Goal: Task Accomplishment & Management: Manage account settings

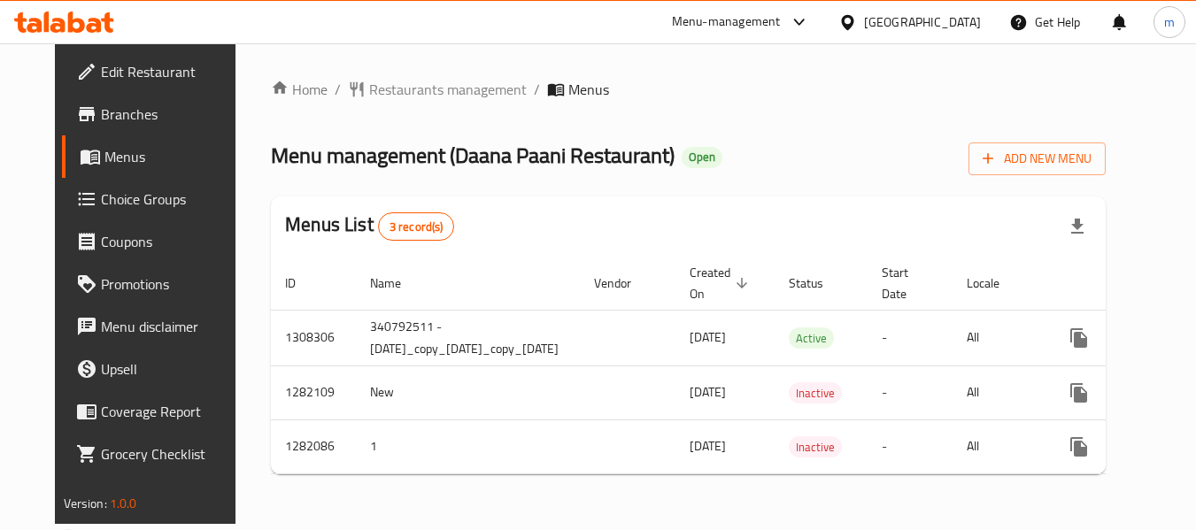
click at [927, 16] on div "[GEOGRAPHIC_DATA]" at bounding box center [922, 21] width 117 height 19
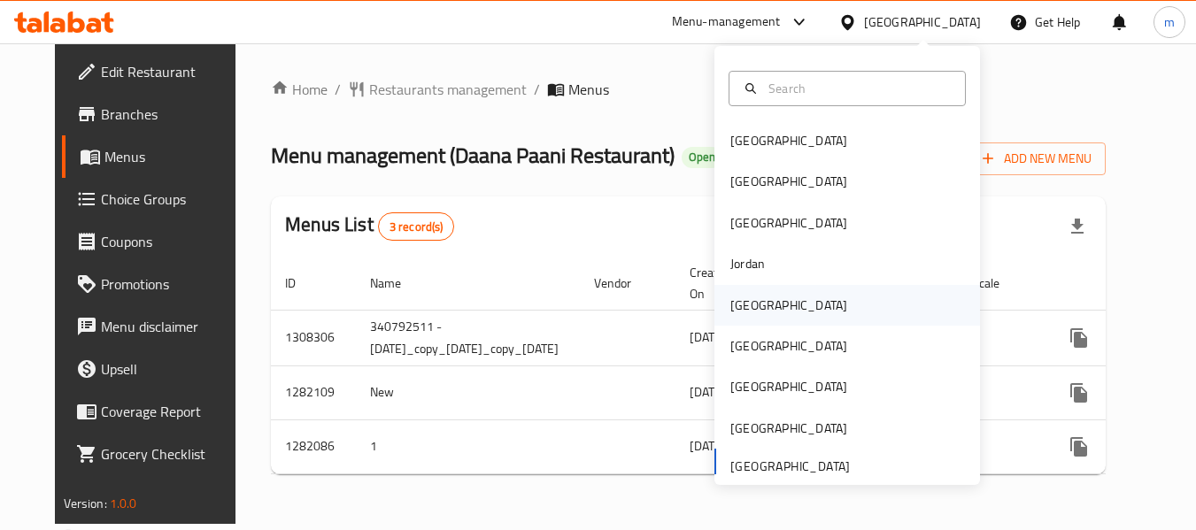
click at [745, 308] on div "[GEOGRAPHIC_DATA]" at bounding box center [788, 305] width 117 height 19
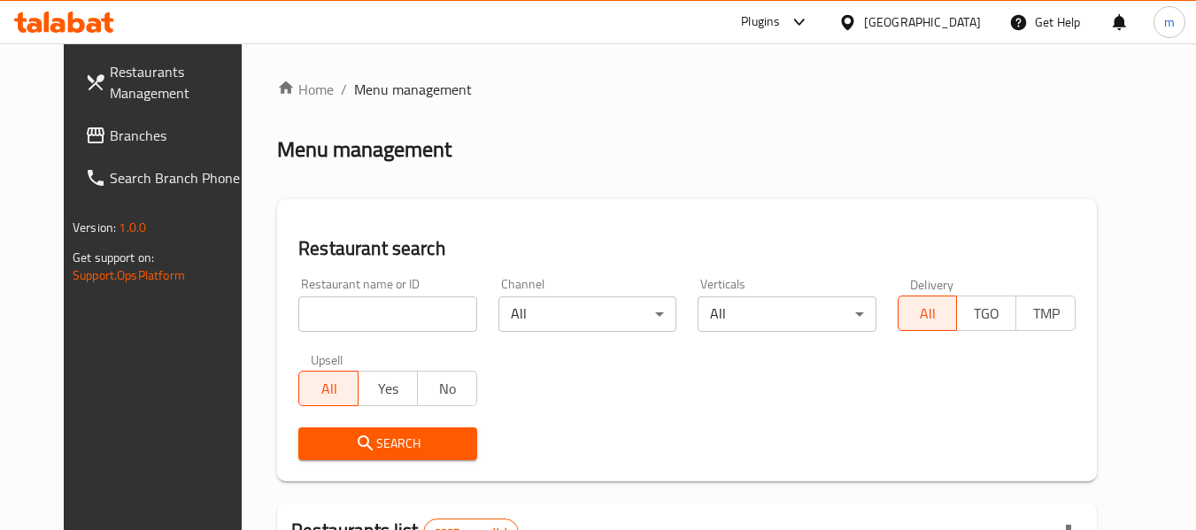
click at [780, 27] on div "Plugins" at bounding box center [760, 22] width 39 height 21
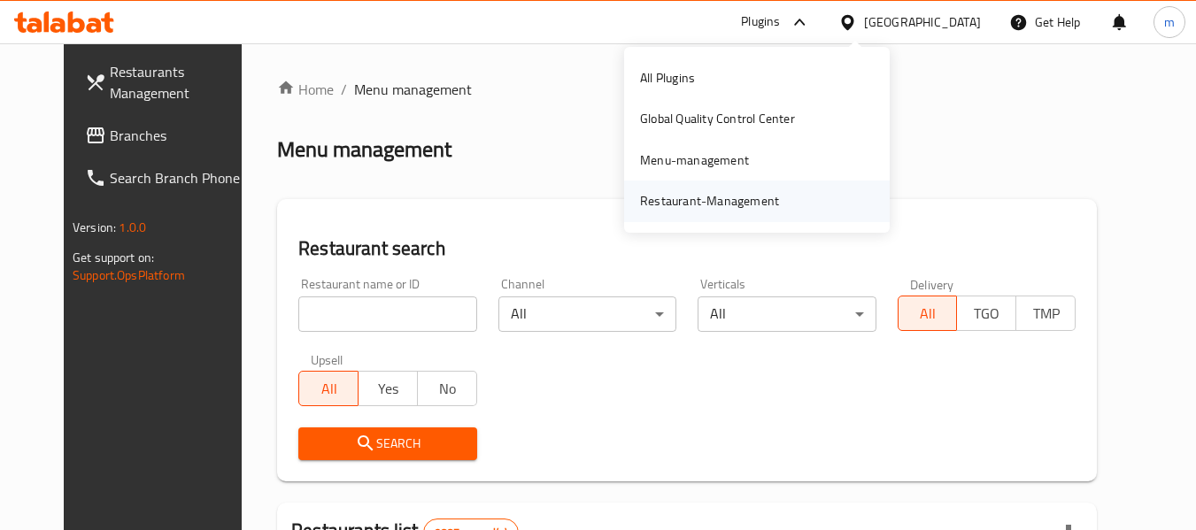
click at [717, 214] on div "Restaurant-Management" at bounding box center [709, 201] width 167 height 41
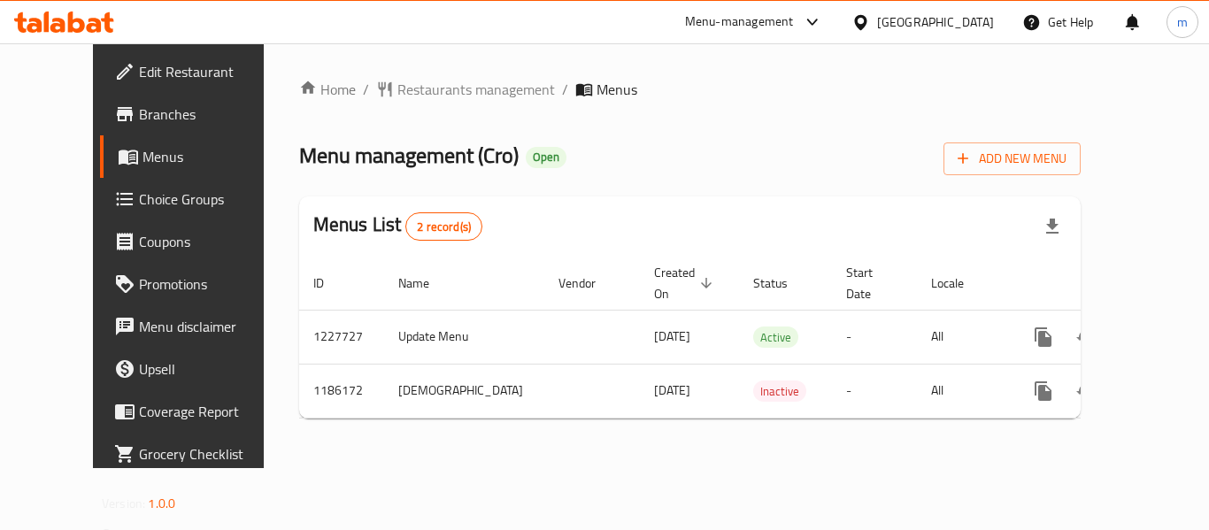
drag, startPoint x: 867, startPoint y: 16, endPoint x: 862, endPoint y: 34, distance: 18.3
click at [794, 16] on div "Menu-management" at bounding box center [739, 22] width 109 height 21
drag, startPoint x: 734, startPoint y: 166, endPoint x: 727, endPoint y: 175, distance: 11.3
click at [728, 174] on div "All Plugins Global Quality Control Center Menu-management Restaurant-Management" at bounding box center [770, 137] width 266 height 158
click at [719, 190] on div "Restaurant-Management" at bounding box center [722, 195] width 139 height 19
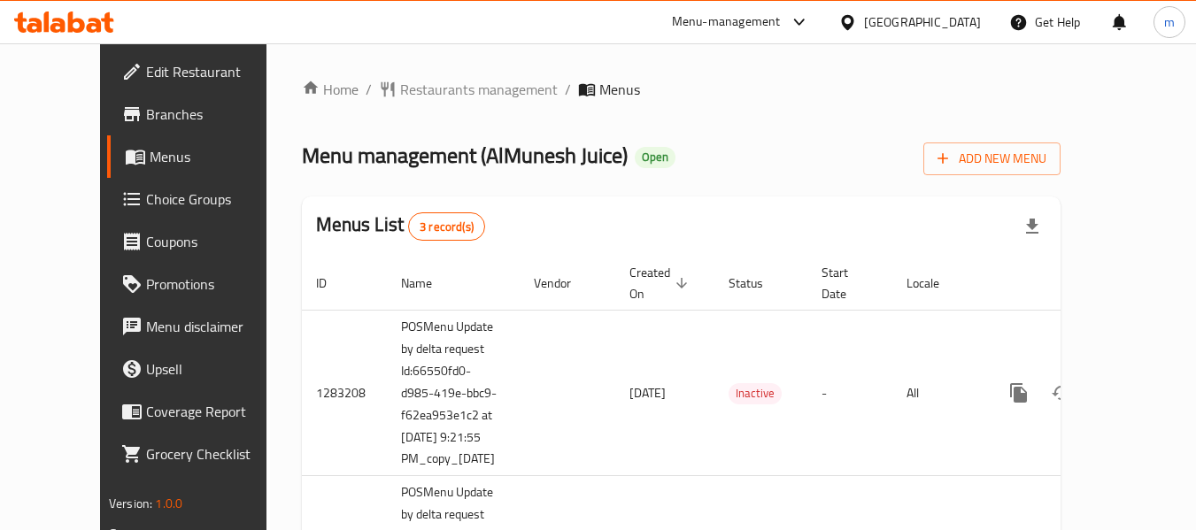
drag, startPoint x: 931, startPoint y: 22, endPoint x: 919, endPoint y: 57, distance: 36.7
click at [919, 57] on div "​ Menu-management Kuwait Get Help m Edit Restaurant Branches Menus Choice Group…" at bounding box center [598, 286] width 1196 height 487
click at [943, 24] on div "Kuwait" at bounding box center [922, 21] width 117 height 19
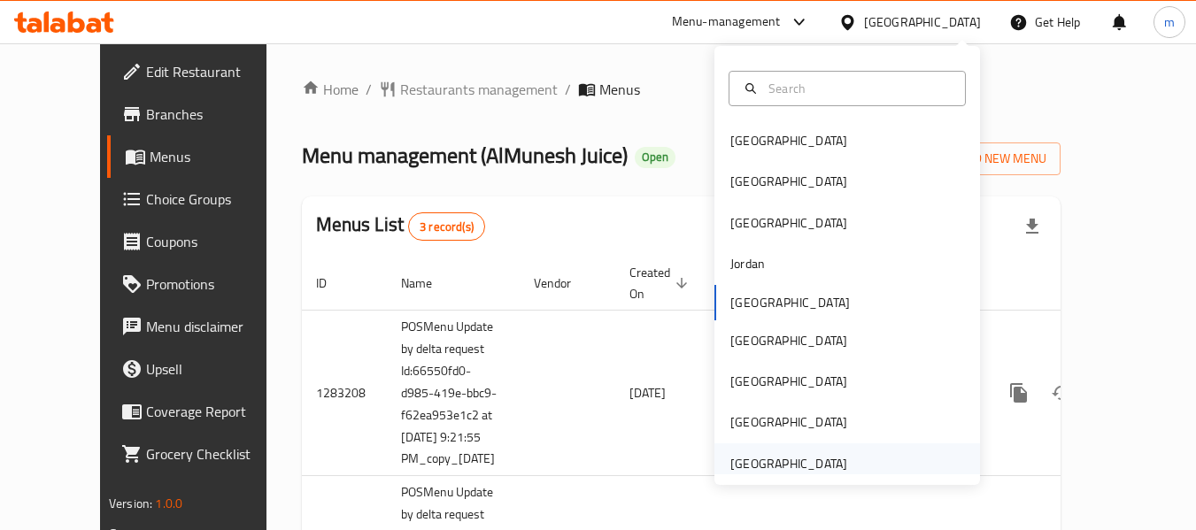
click at [761, 457] on div "[GEOGRAPHIC_DATA]" at bounding box center [788, 463] width 117 height 19
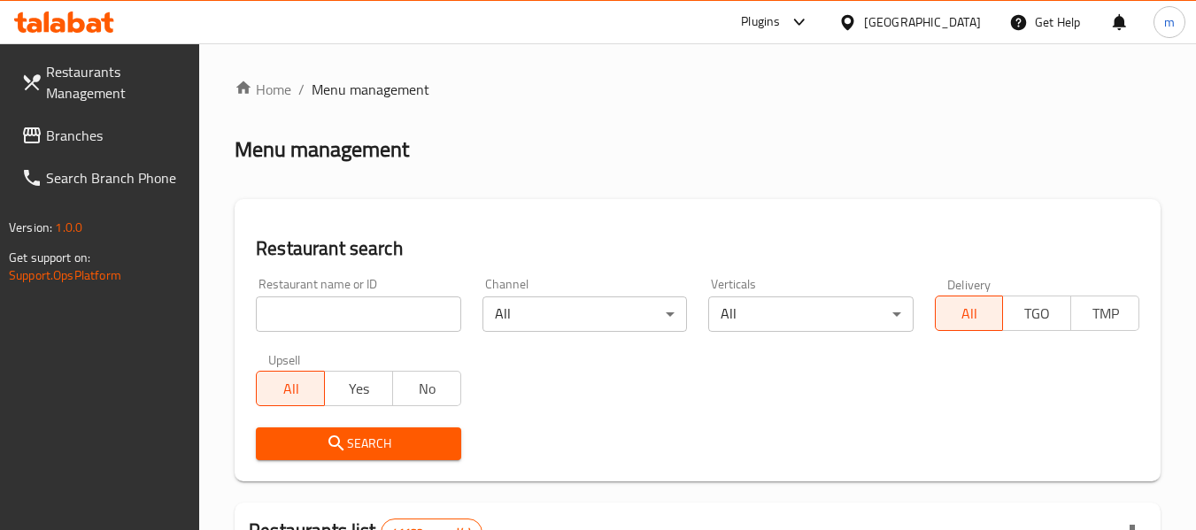
click at [798, 24] on icon at bounding box center [799, 22] width 21 height 21
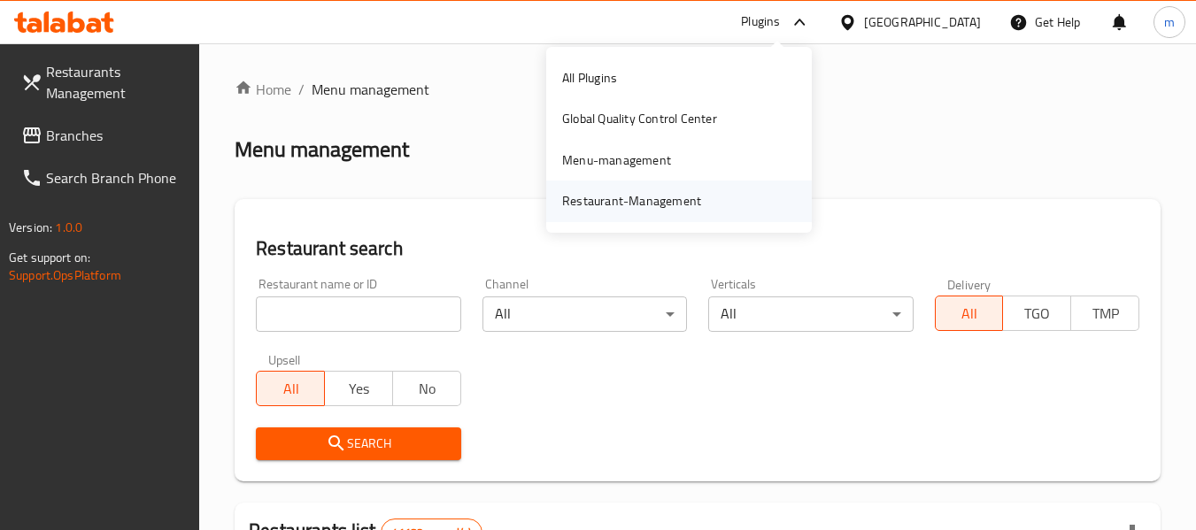
click at [606, 187] on div "Restaurant-Management" at bounding box center [631, 201] width 167 height 41
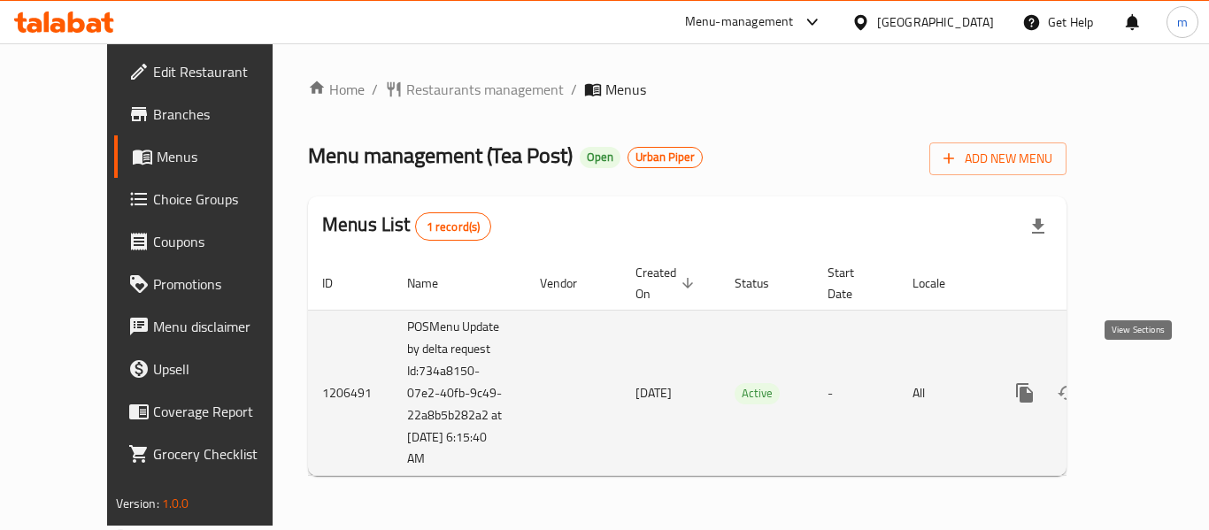
click at [1142, 382] on icon "enhanced table" at bounding box center [1152, 392] width 21 height 21
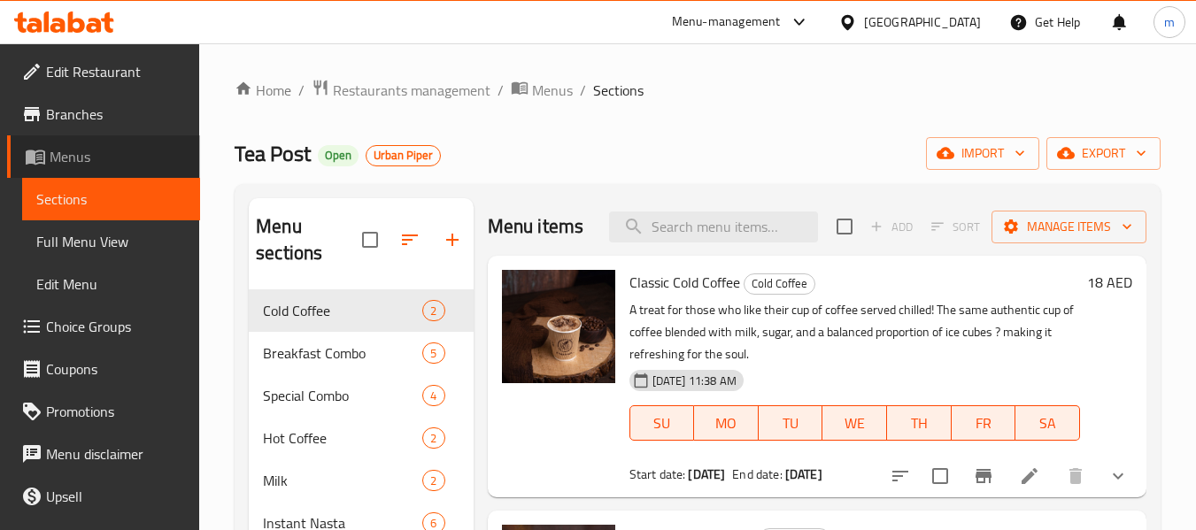
click at [108, 162] on span "Menus" at bounding box center [118, 156] width 136 height 21
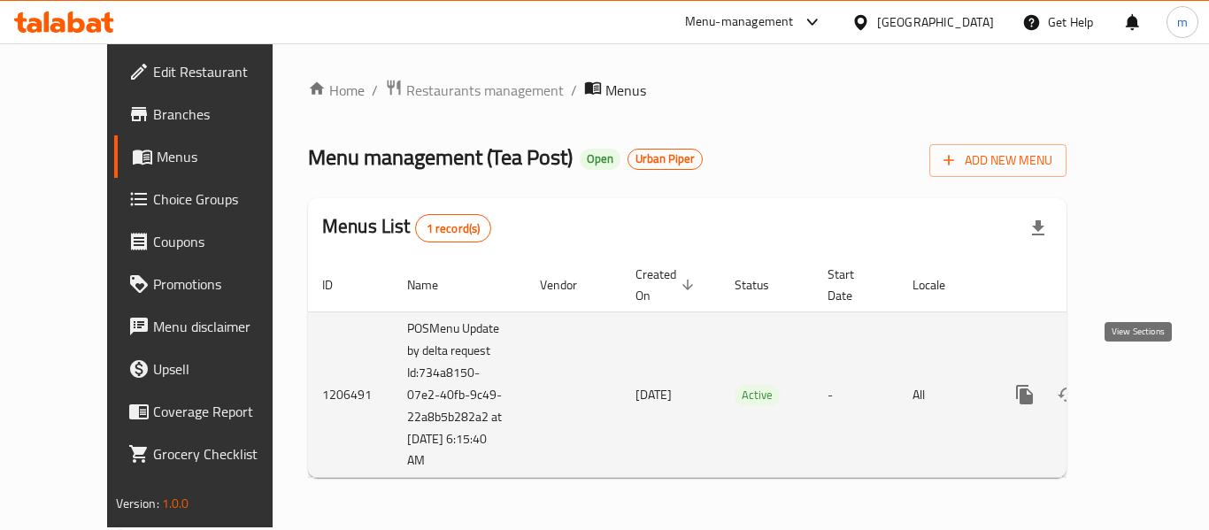
click at [1142, 384] on icon "enhanced table" at bounding box center [1152, 394] width 21 height 21
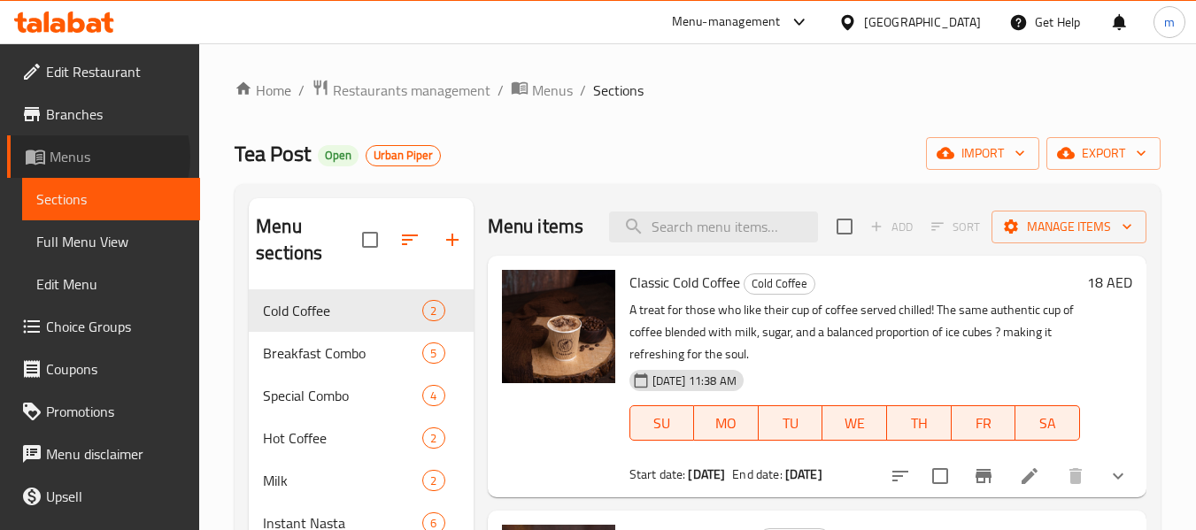
click at [85, 157] on span "Menus" at bounding box center [118, 156] width 136 height 21
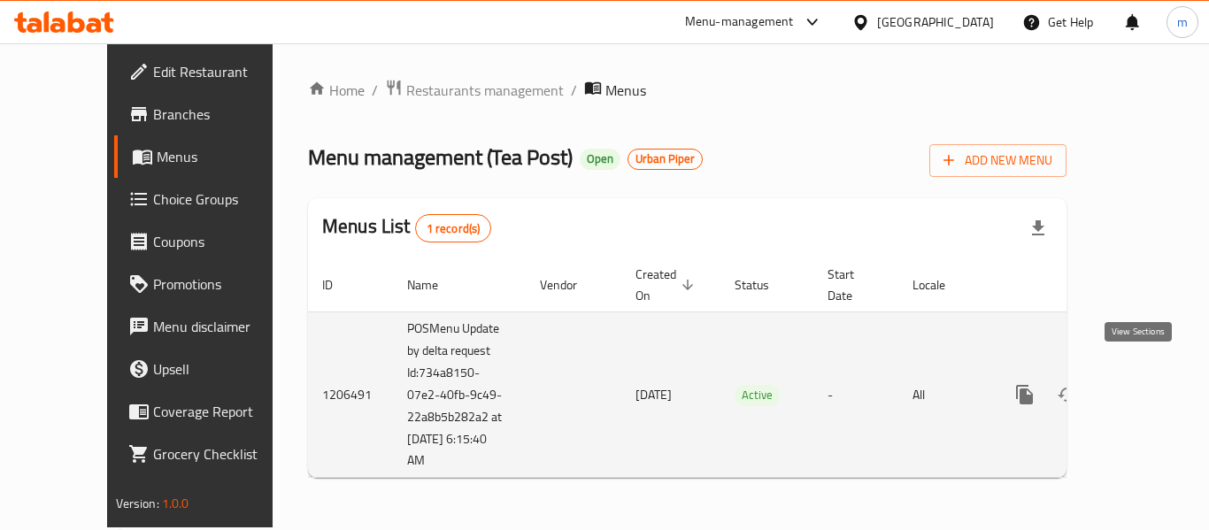
click at [1142, 384] on icon "enhanced table" at bounding box center [1152, 394] width 21 height 21
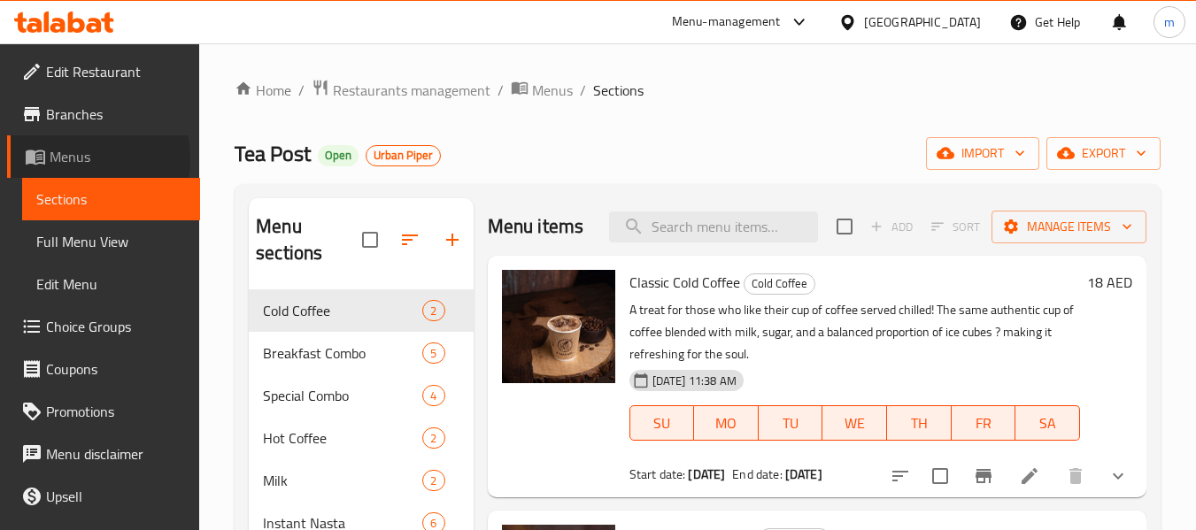
click at [79, 158] on span "Menus" at bounding box center [118, 156] width 136 height 21
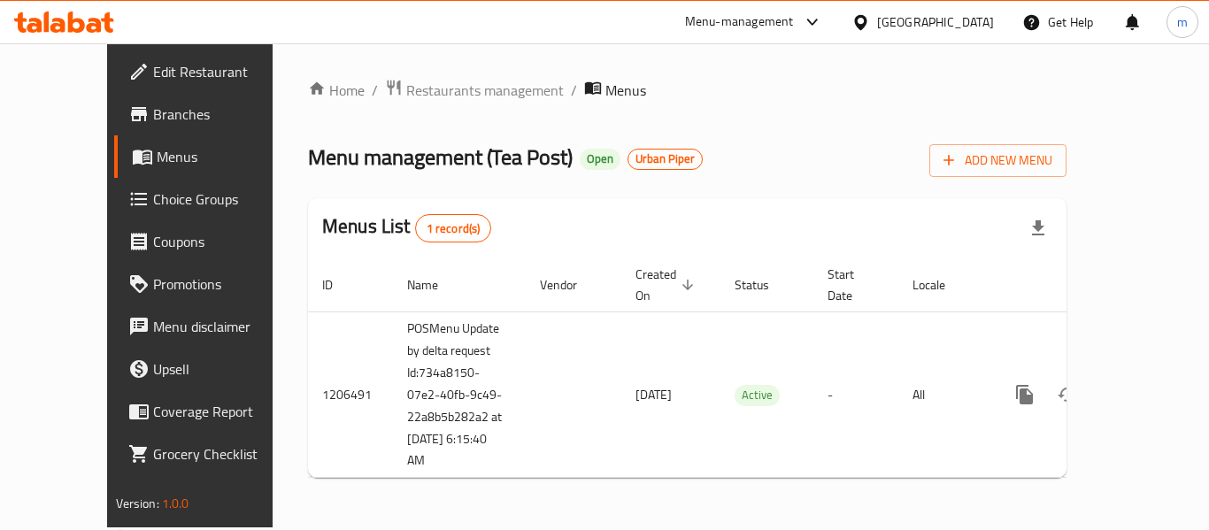
click at [588, 27] on div "Menu-management United Arab Emirates Get Help m" at bounding box center [604, 22] width 1209 height 42
click at [410, 95] on span "Restaurants management" at bounding box center [485, 90] width 158 height 21
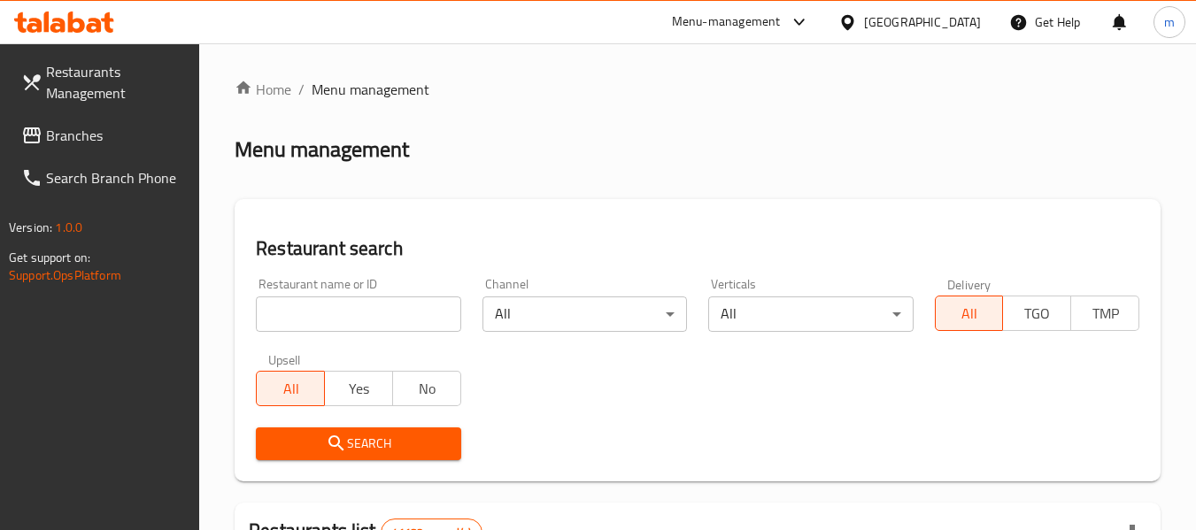
click at [305, 291] on div "Restaurant name or ID Restaurant name or ID" at bounding box center [358, 305] width 205 height 54
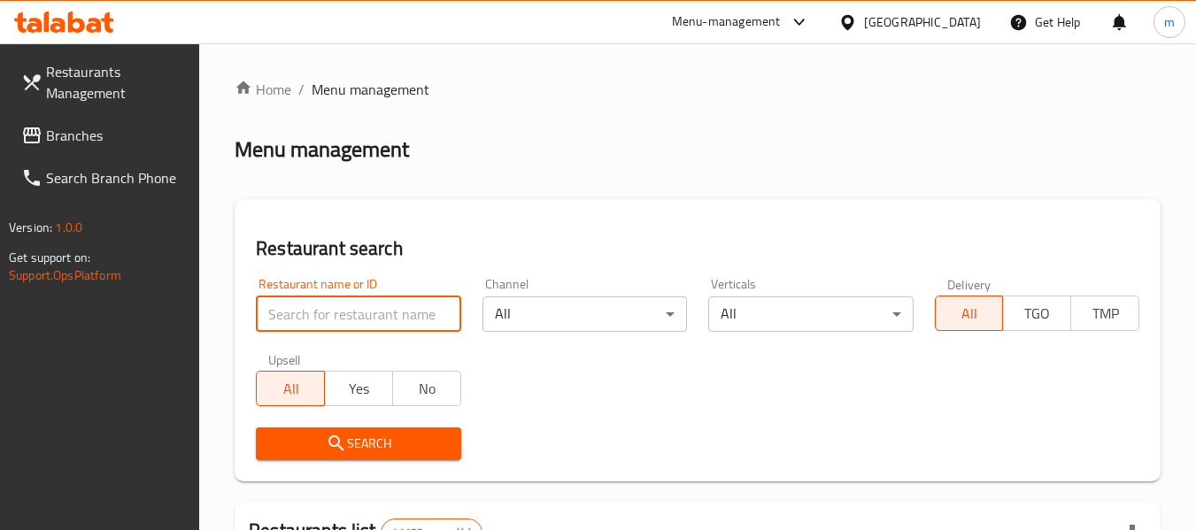
click at [304, 318] on input "search" at bounding box center [358, 314] width 205 height 35
paste input "670410"
type input "670410"
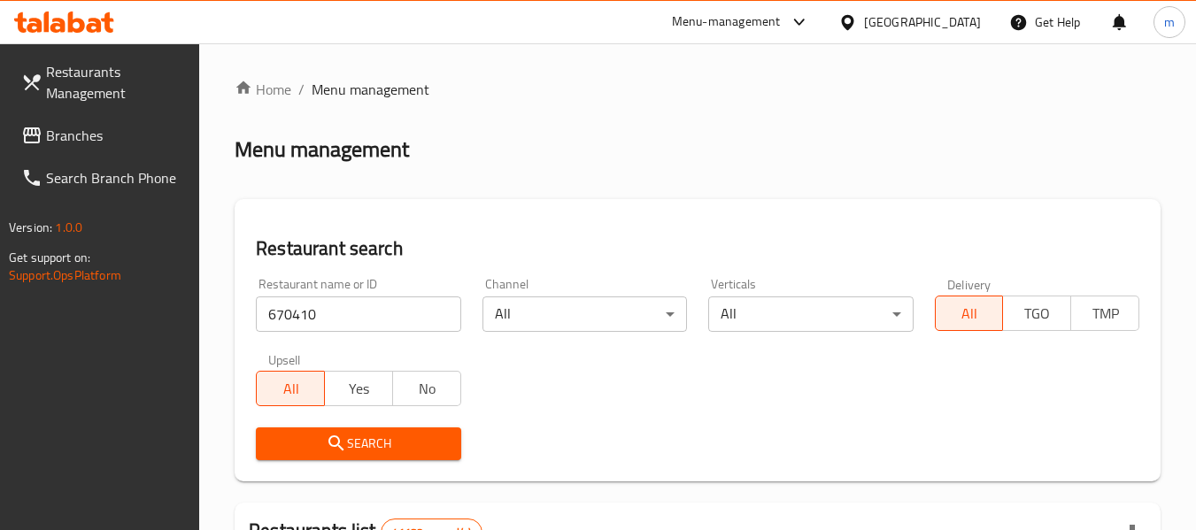
click at [376, 441] on span "Search" at bounding box center [358, 444] width 176 height 22
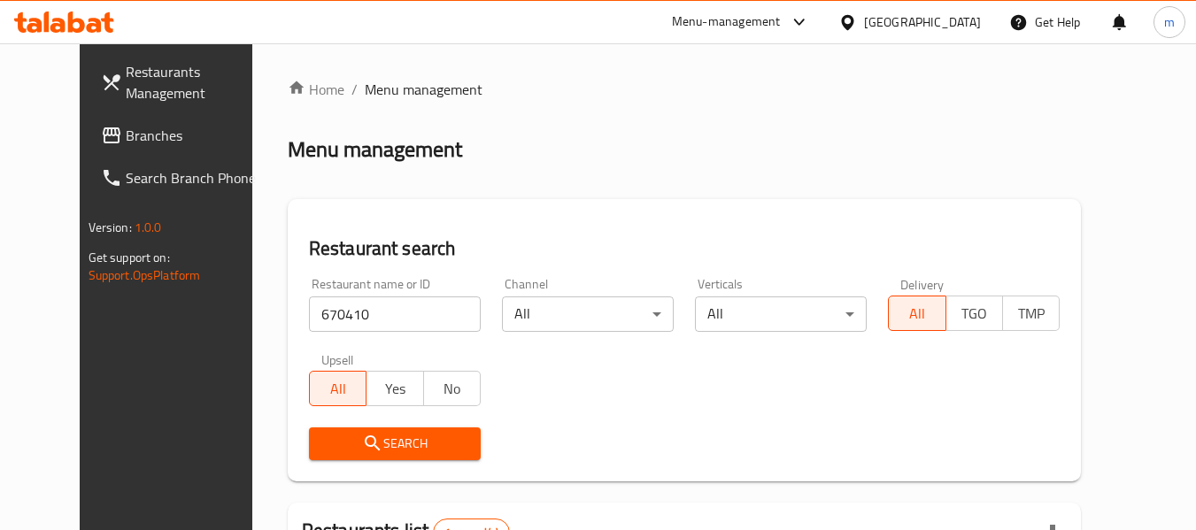
click at [766, 24] on div "Menu-management" at bounding box center [726, 22] width 109 height 21
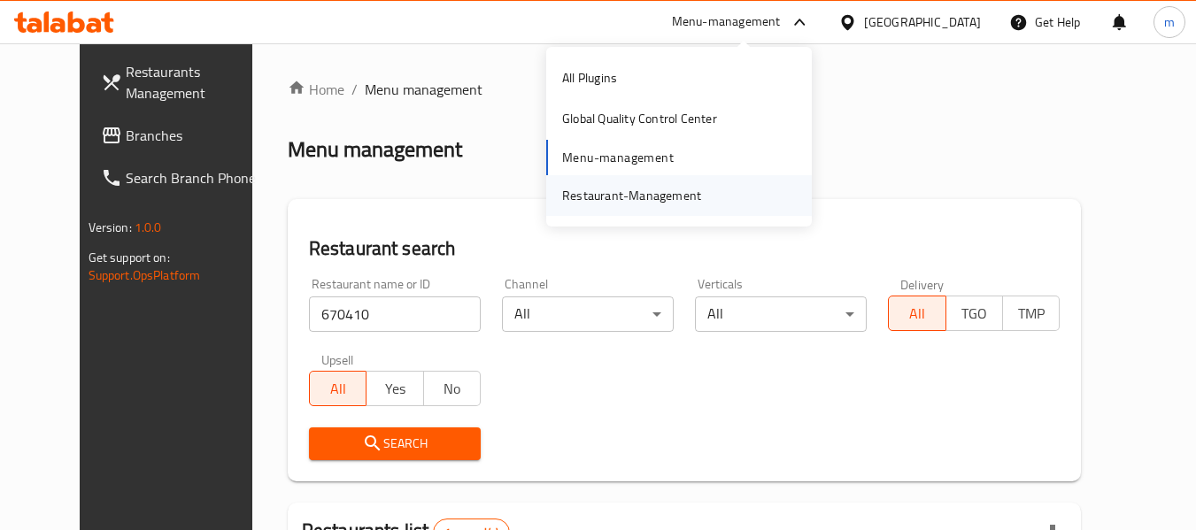
click at [636, 189] on div "Restaurant-Management" at bounding box center [631, 195] width 139 height 19
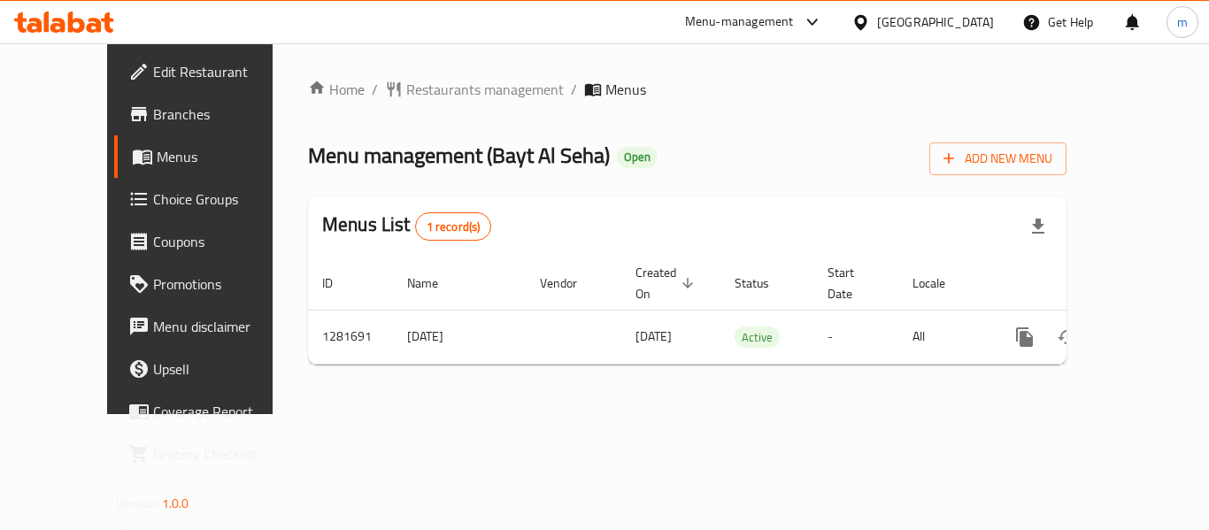
click at [908, 14] on div "[GEOGRAPHIC_DATA]" at bounding box center [935, 21] width 117 height 19
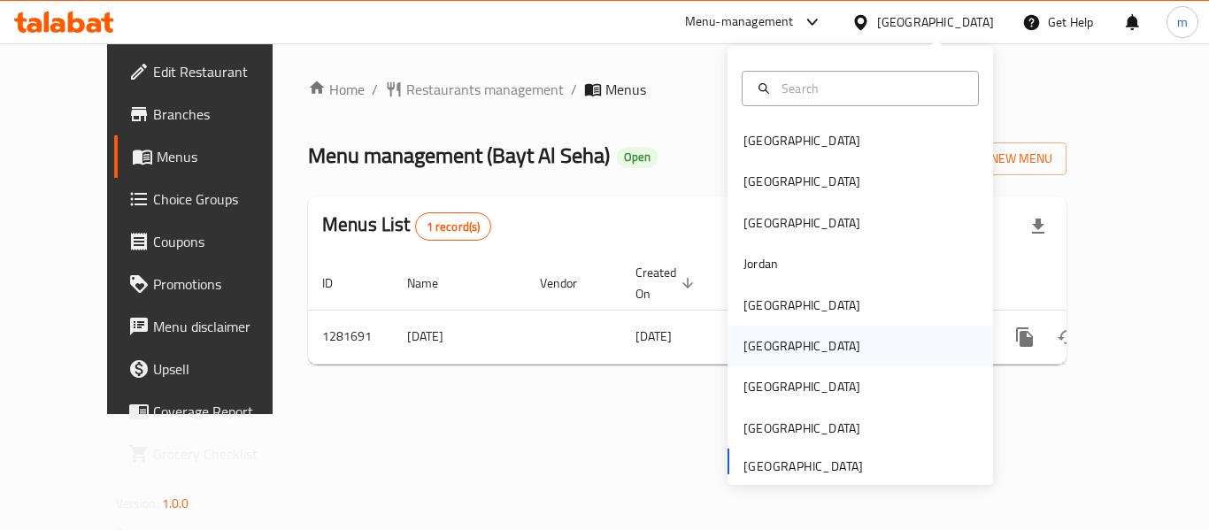
click at [746, 356] on div "[GEOGRAPHIC_DATA]" at bounding box center [802, 345] width 117 height 19
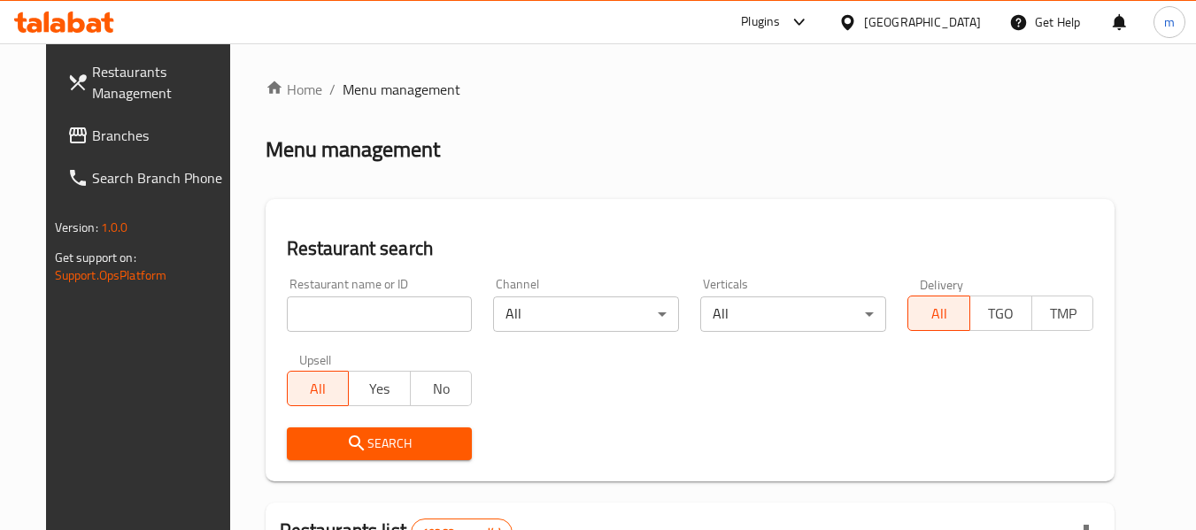
click at [810, 23] on icon at bounding box center [799, 22] width 21 height 21
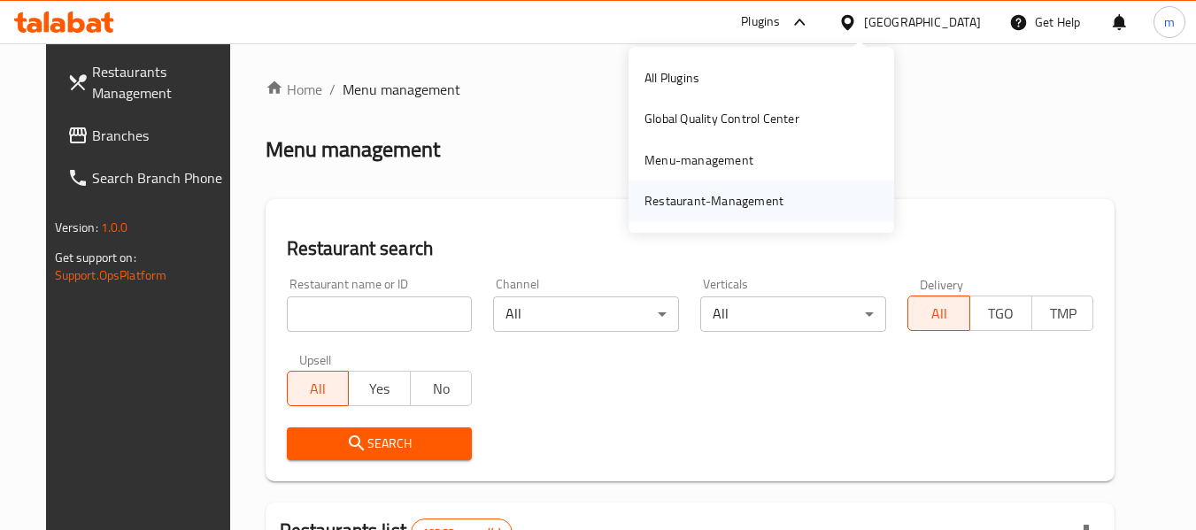
click at [762, 182] on div "Restaurant-Management" at bounding box center [713, 201] width 167 height 41
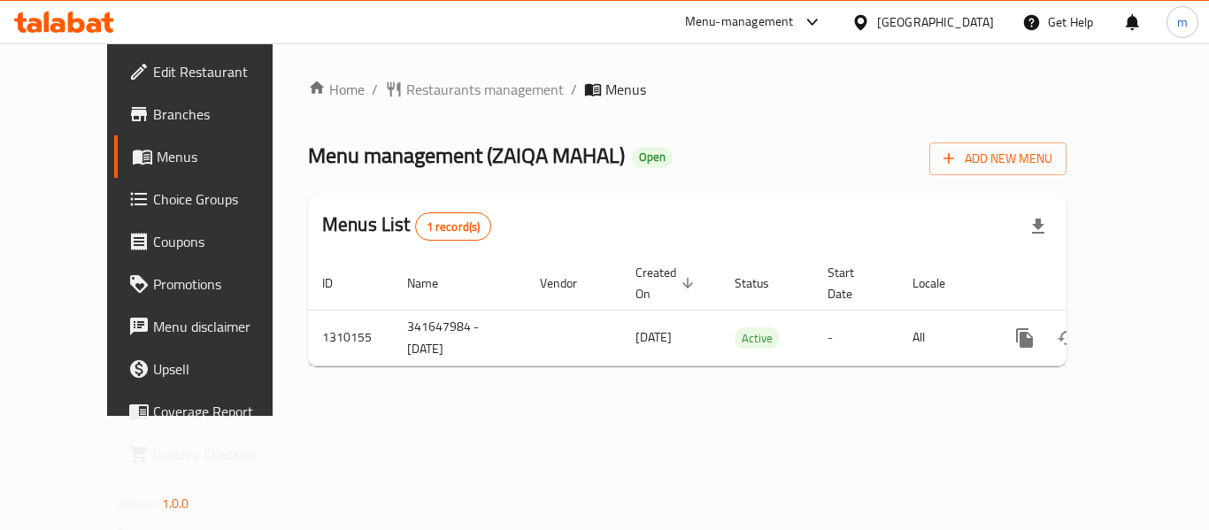
click at [870, 24] on icon at bounding box center [861, 22] width 19 height 19
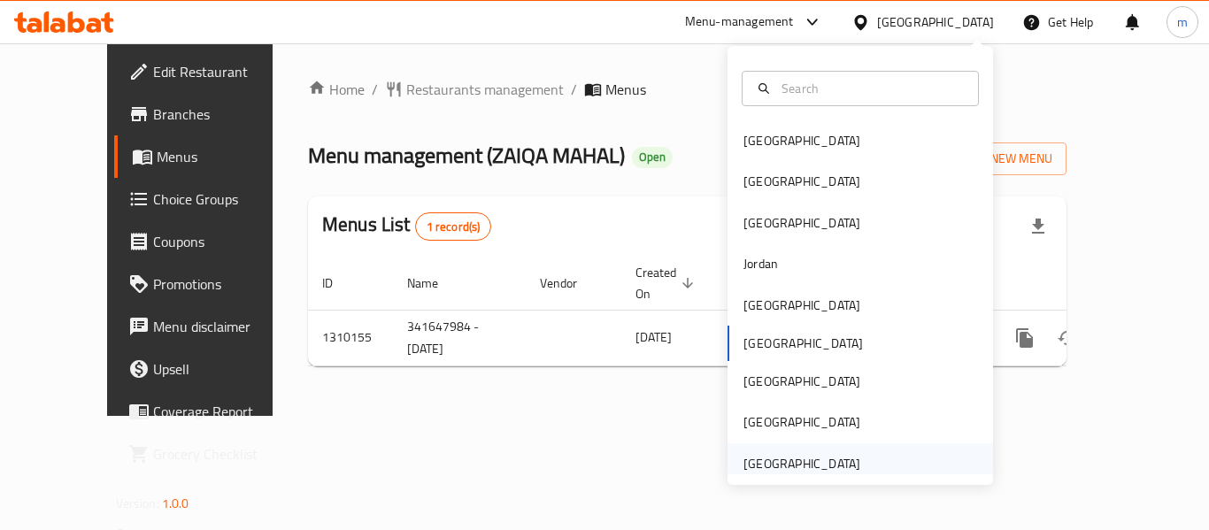
click at [763, 470] on div "[GEOGRAPHIC_DATA]" at bounding box center [802, 463] width 117 height 19
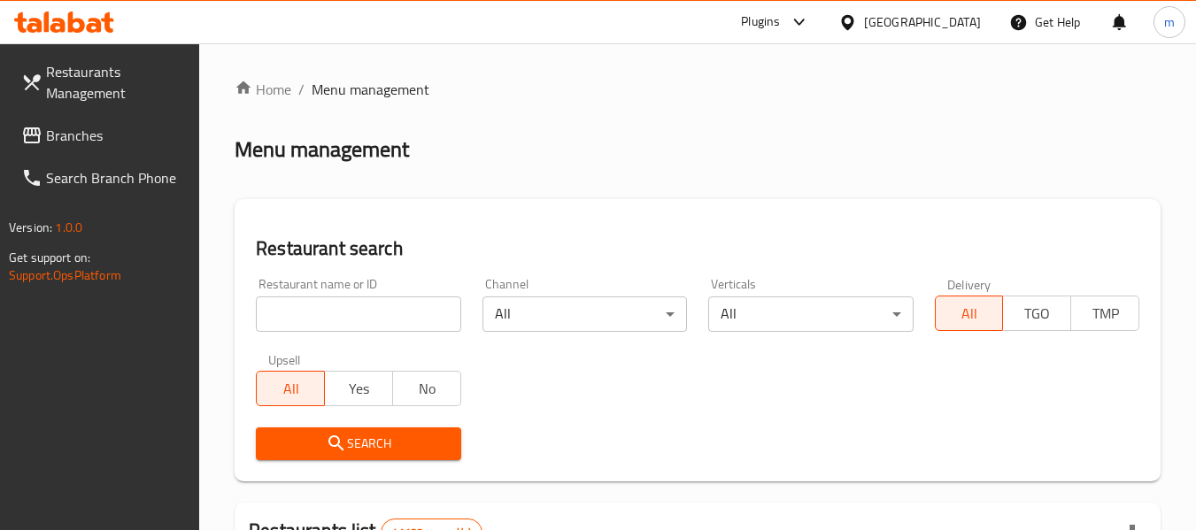
click at [795, 21] on icon at bounding box center [799, 22] width 21 height 21
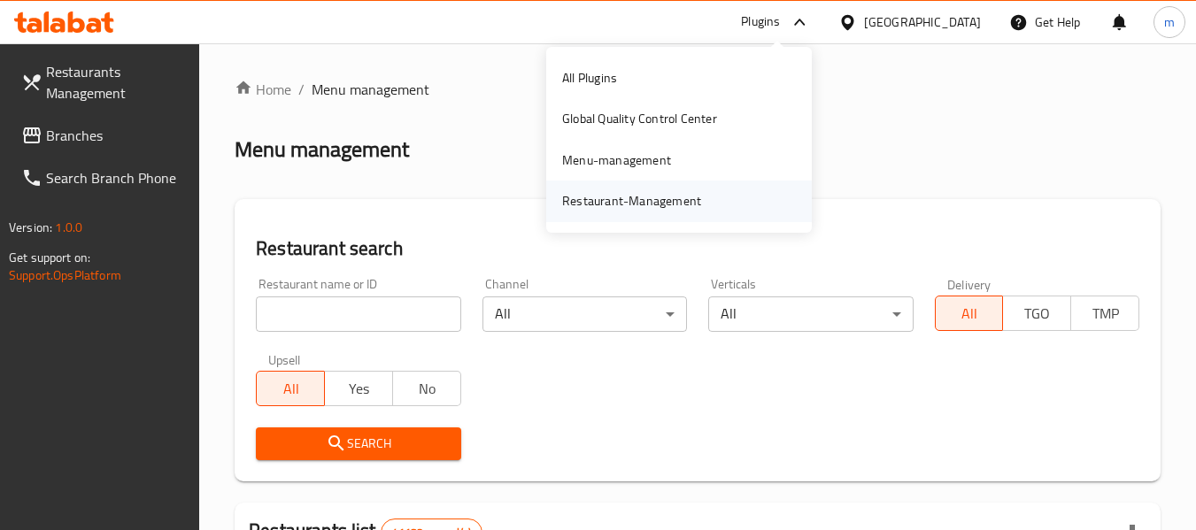
click at [644, 205] on div "Restaurant-Management" at bounding box center [631, 200] width 139 height 19
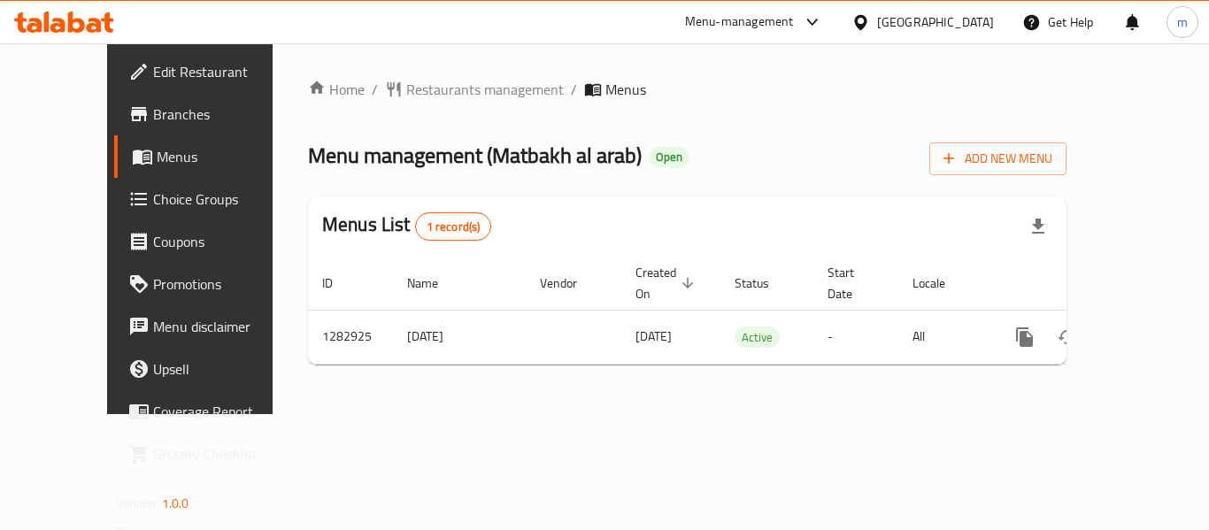
click at [770, 6] on div "Menu-management" at bounding box center [754, 22] width 166 height 42
click at [730, 9] on div "Menu-management" at bounding box center [754, 22] width 166 height 42
click at [733, 27] on div "Menu-management" at bounding box center [739, 22] width 109 height 21
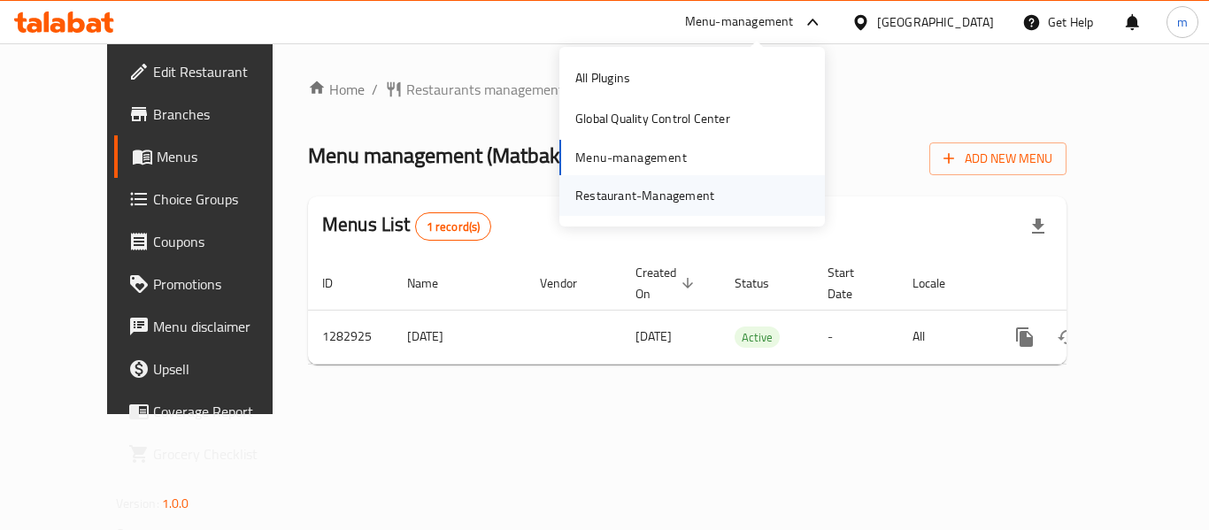
click at [652, 195] on div "Restaurant-Management" at bounding box center [644, 195] width 139 height 19
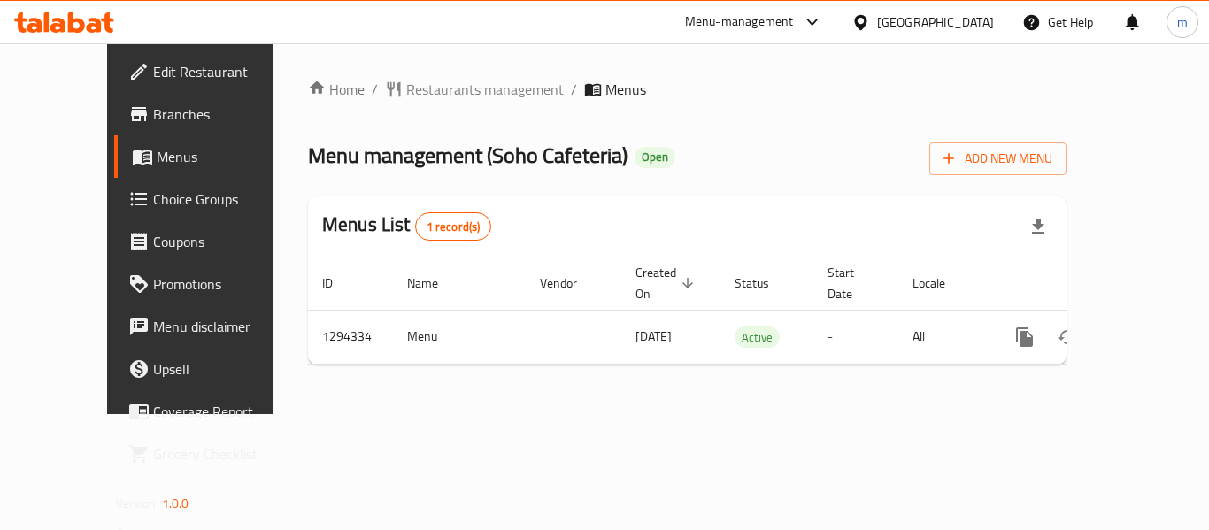
click at [858, 25] on icon at bounding box center [861, 22] width 19 height 19
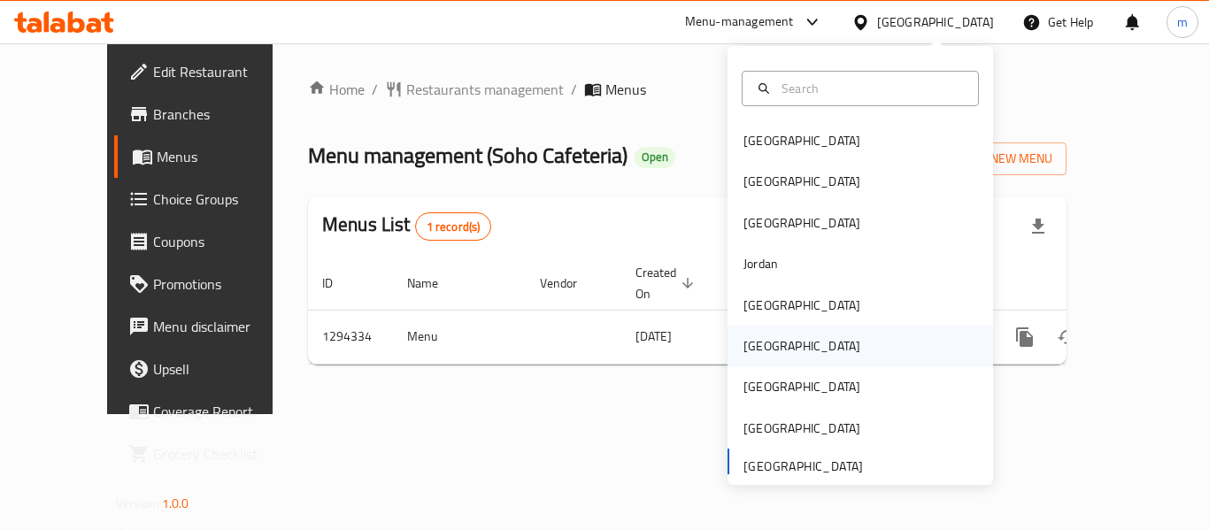
click at [748, 347] on div "[GEOGRAPHIC_DATA]" at bounding box center [802, 345] width 117 height 19
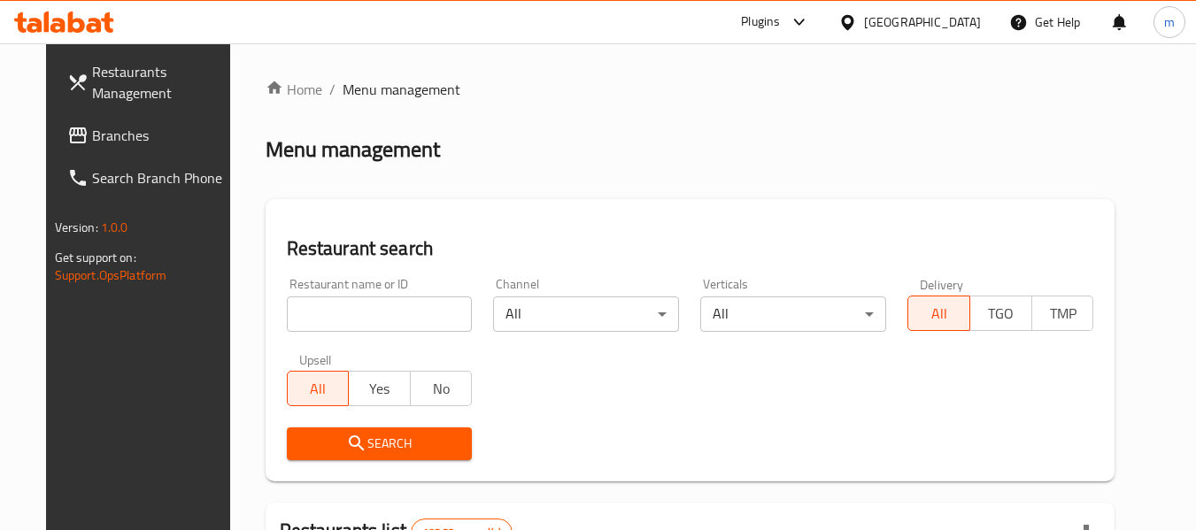
click at [780, 14] on div "Plugins" at bounding box center [760, 22] width 39 height 21
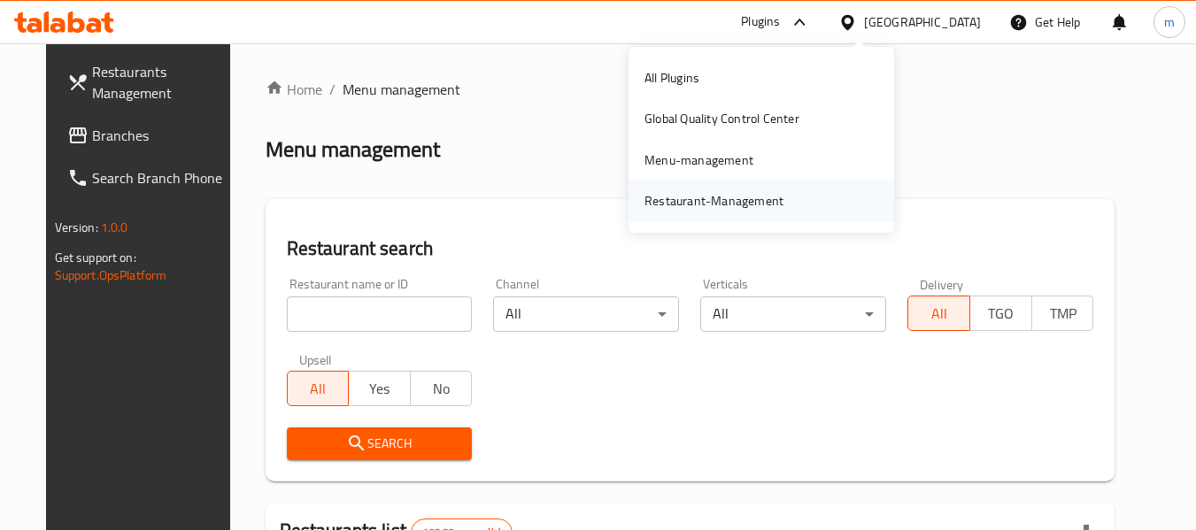
click at [738, 182] on div "All Plugins Global Quality Control Center Menu-management Restaurant-Management" at bounding box center [762, 140] width 266 height 165
click at [724, 197] on div "Restaurant-Management" at bounding box center [714, 200] width 139 height 19
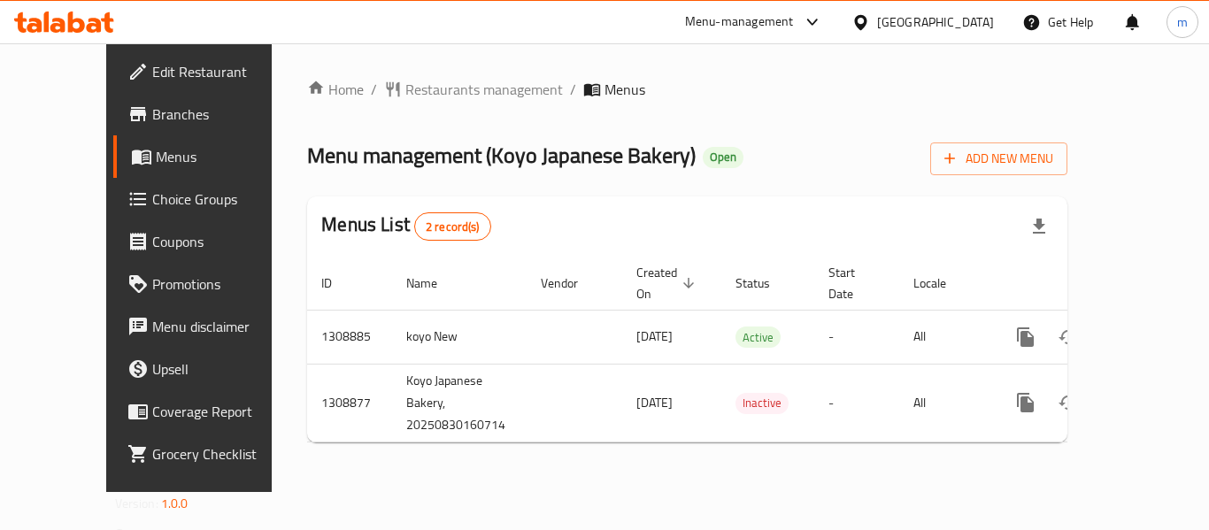
click at [965, 16] on div "[GEOGRAPHIC_DATA]" at bounding box center [935, 21] width 117 height 19
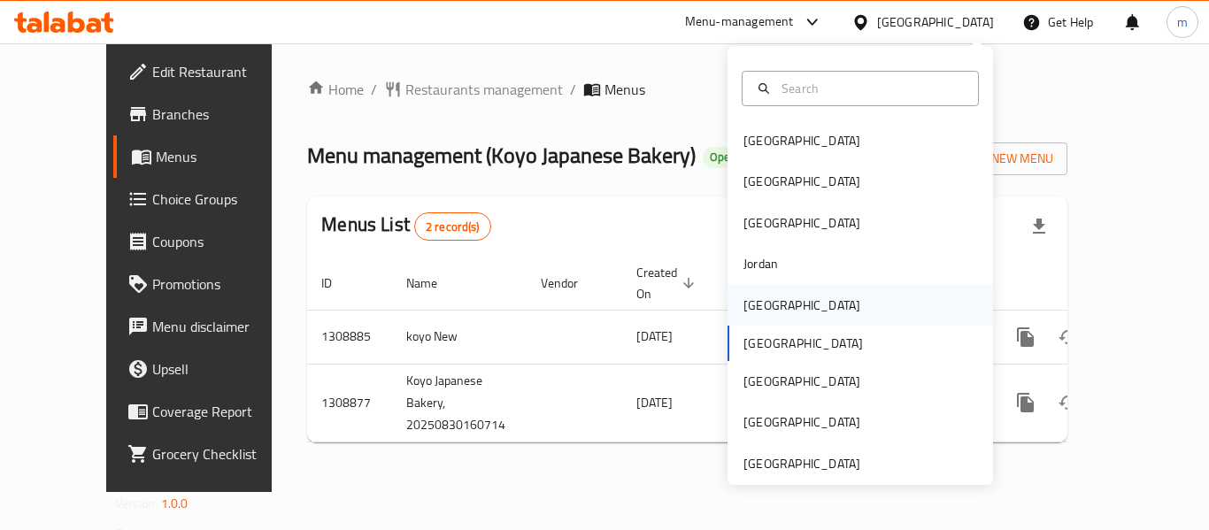
click at [760, 304] on div "[GEOGRAPHIC_DATA]" at bounding box center [802, 305] width 117 height 19
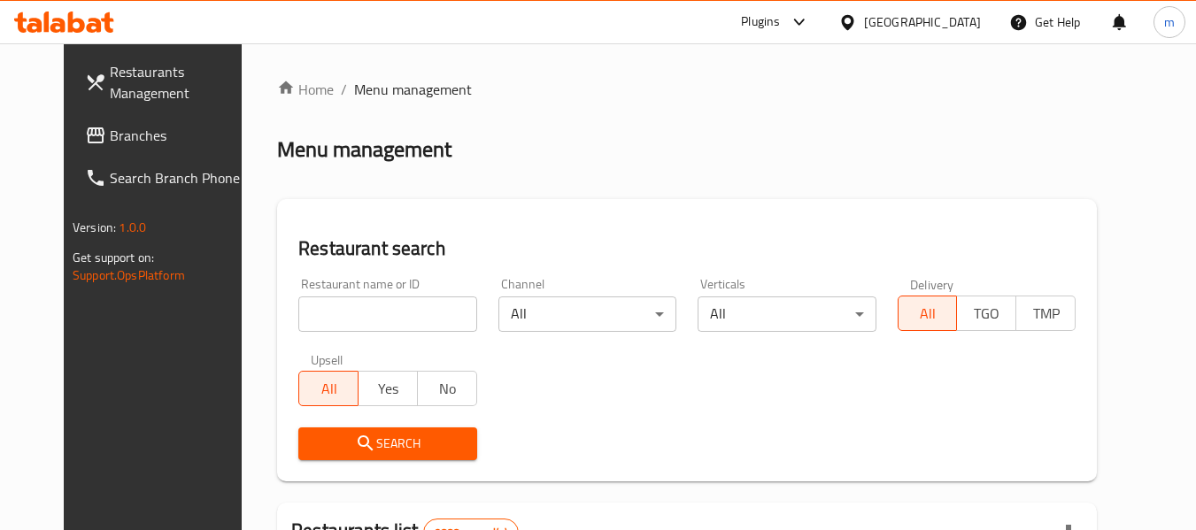
click at [780, 21] on div "Plugins" at bounding box center [760, 22] width 39 height 21
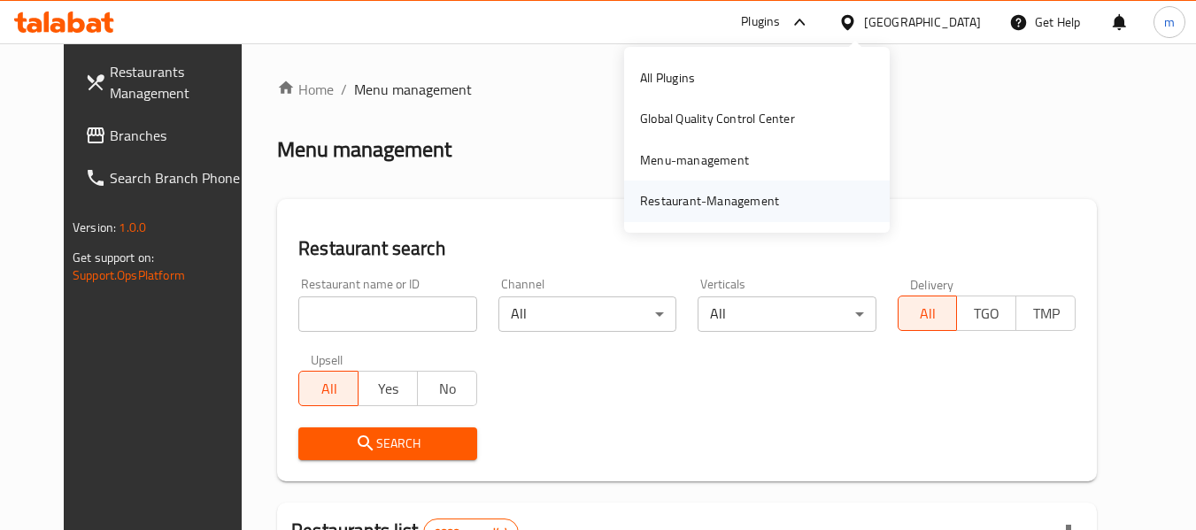
click at [740, 188] on div "Restaurant-Management" at bounding box center [709, 201] width 167 height 41
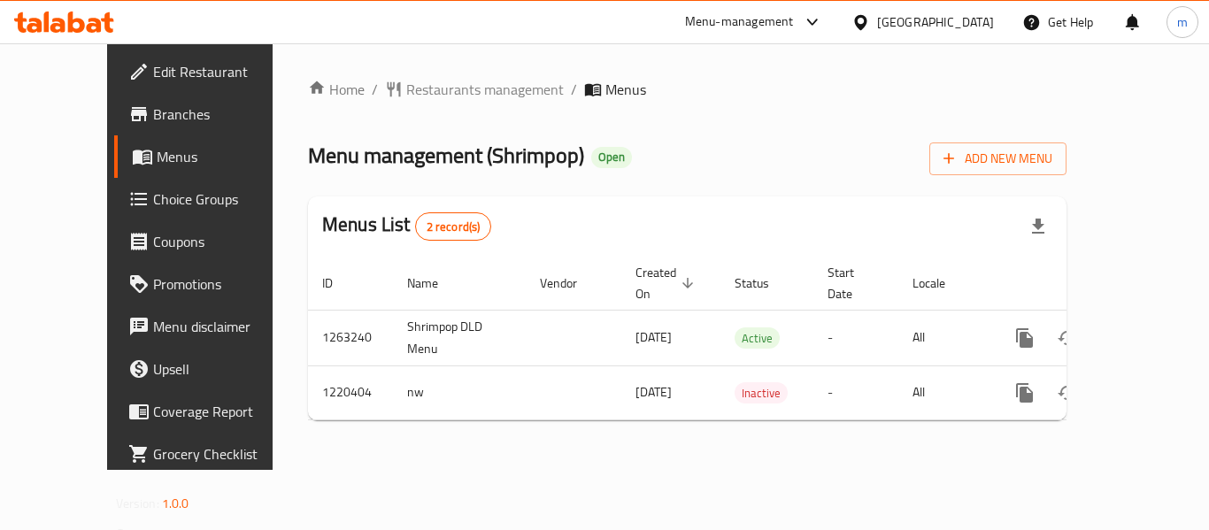
click at [964, 12] on div "[GEOGRAPHIC_DATA]" at bounding box center [935, 21] width 117 height 19
click at [794, 27] on div "Menu-management" at bounding box center [739, 22] width 109 height 21
click at [721, 205] on div "Restaurant-Management" at bounding box center [722, 195] width 139 height 19
click at [877, 19] on div at bounding box center [865, 21] width 26 height 19
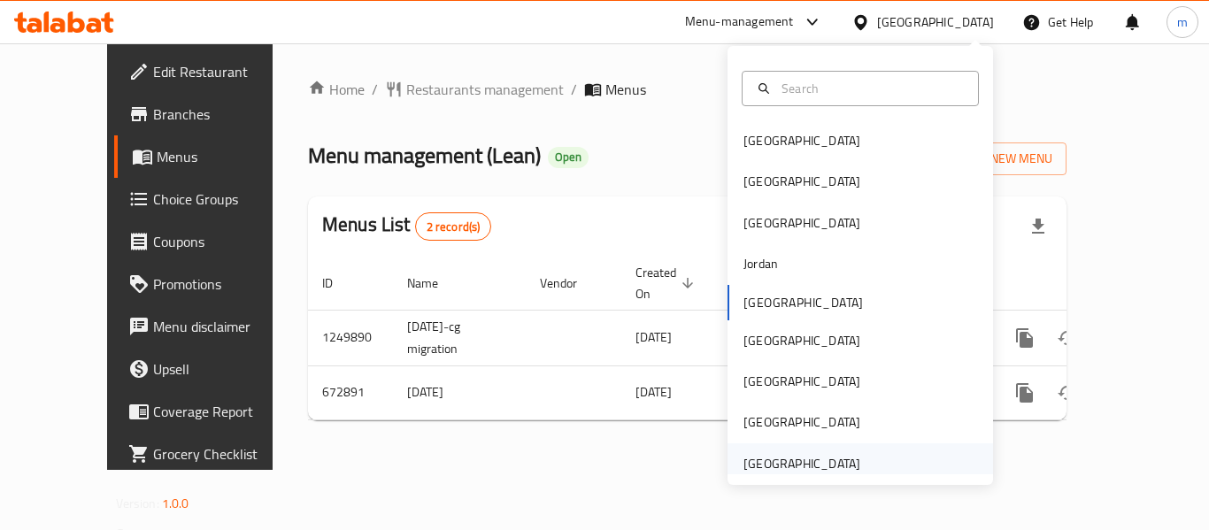
click at [775, 453] on div "[GEOGRAPHIC_DATA]" at bounding box center [802, 464] width 145 height 41
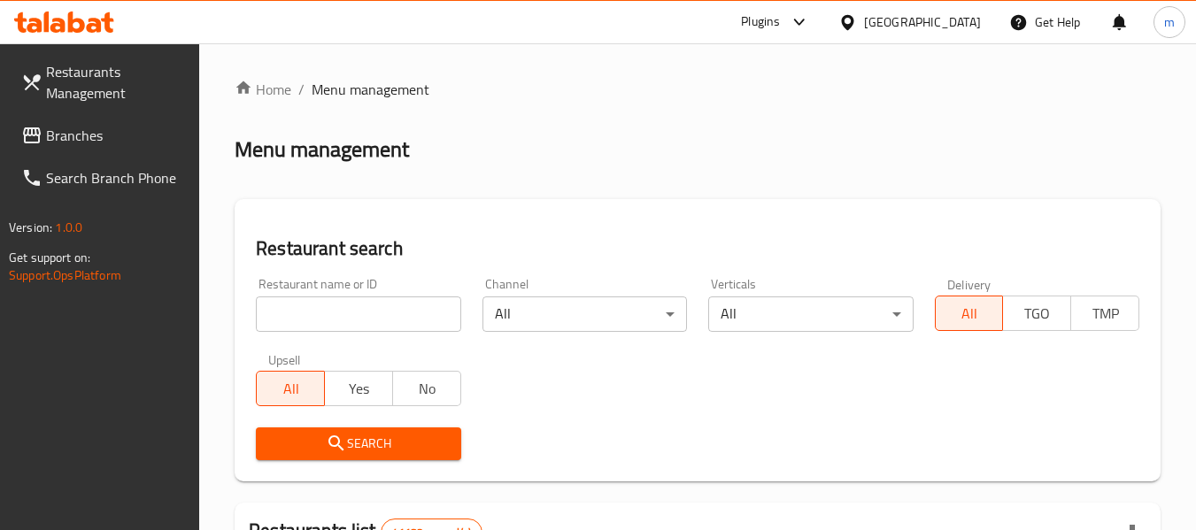
click at [776, 22] on div "Plugins" at bounding box center [760, 22] width 39 height 21
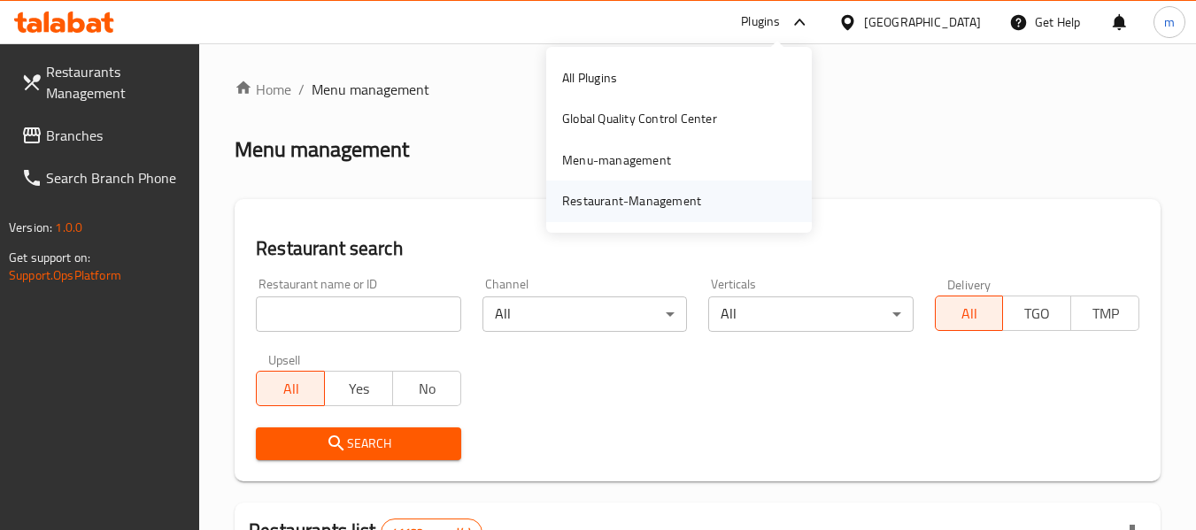
click at [693, 186] on div "Restaurant-Management" at bounding box center [631, 201] width 167 height 41
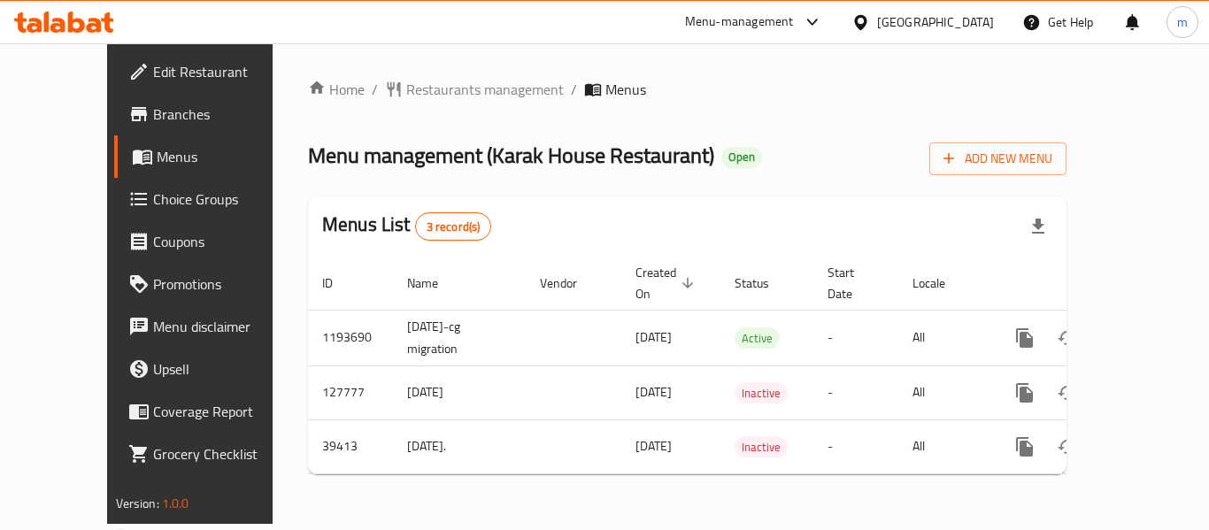
click at [956, 27] on div "[GEOGRAPHIC_DATA]" at bounding box center [935, 21] width 117 height 19
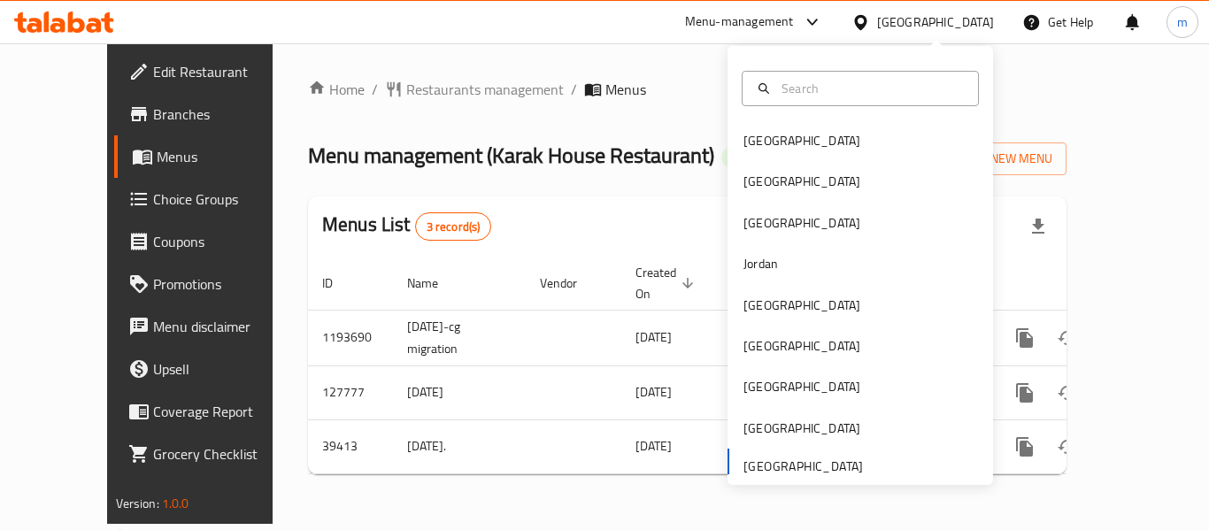
click at [750, 22] on div "Menu-management" at bounding box center [739, 22] width 109 height 21
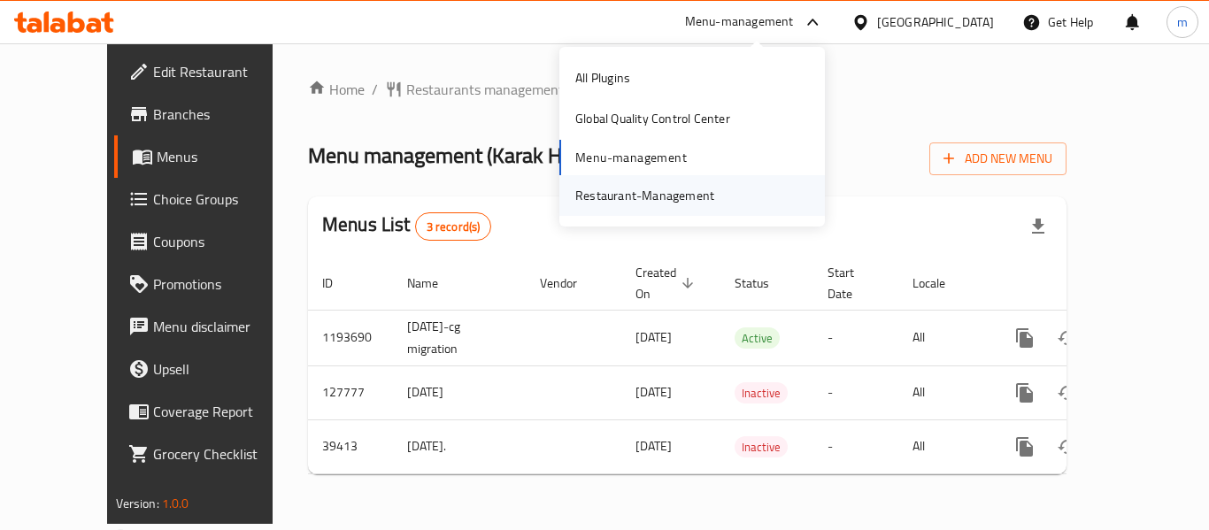
click at [630, 199] on div "Restaurant-Management" at bounding box center [644, 195] width 139 height 19
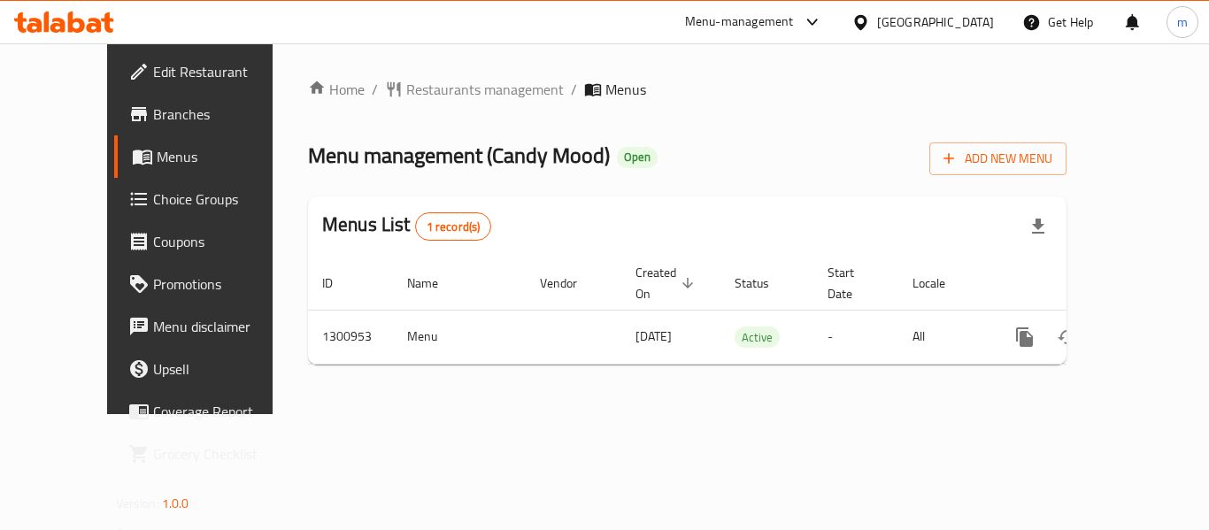
click at [815, 22] on icon at bounding box center [812, 22] width 21 height 21
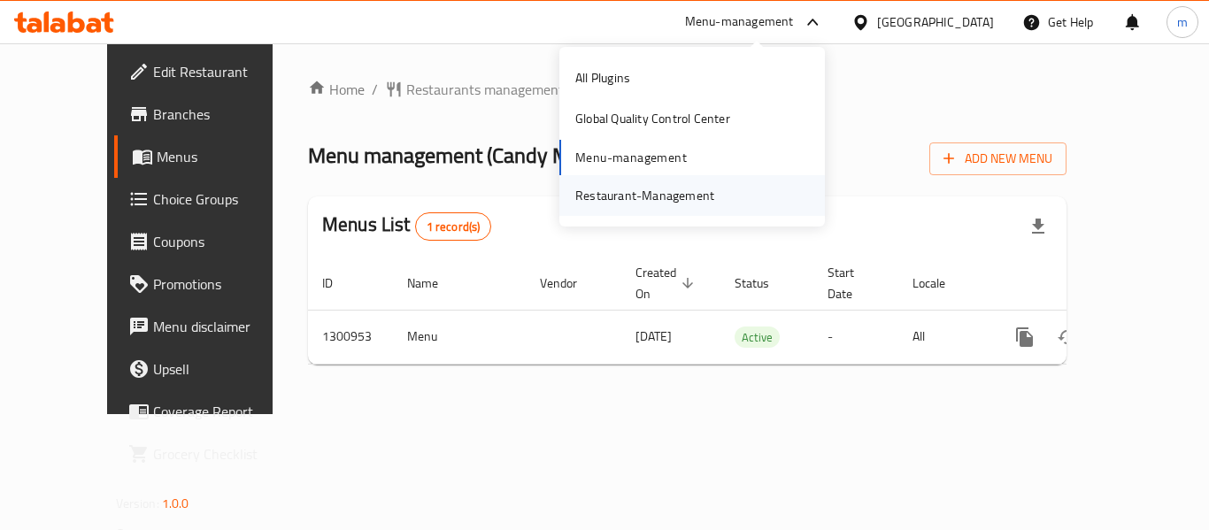
click at [683, 175] on div "Restaurant-Management" at bounding box center [644, 195] width 167 height 41
